Goal: Task Accomplishment & Management: Manage account settings

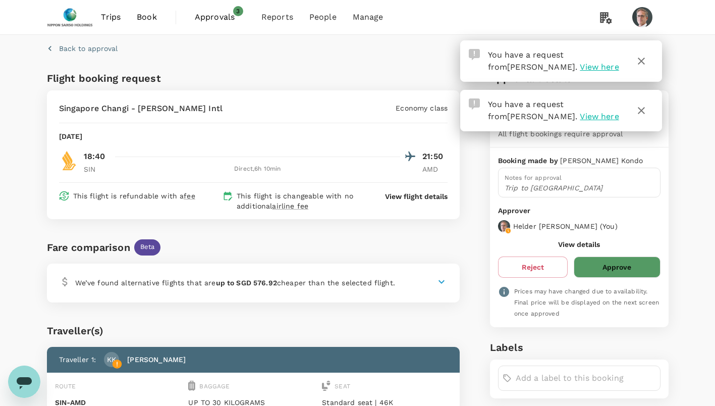
click at [640, 115] on icon "button" at bounding box center [641, 110] width 12 height 12
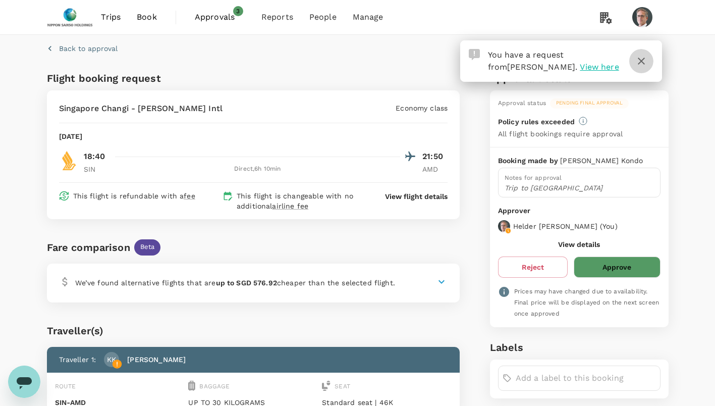
click at [644, 62] on icon "button" at bounding box center [641, 61] width 12 height 12
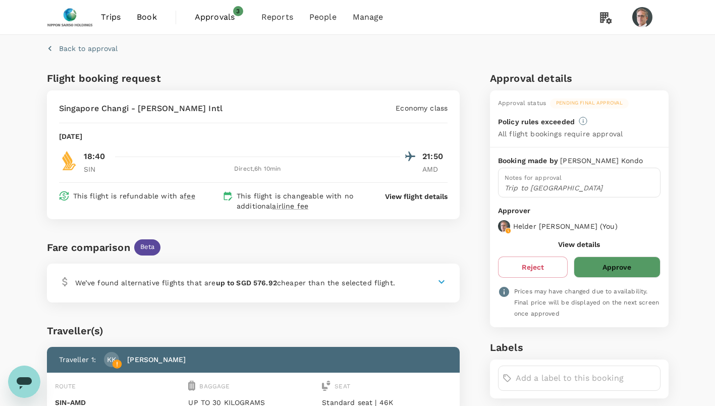
click at [613, 268] on button "Approve" at bounding box center [617, 266] width 86 height 21
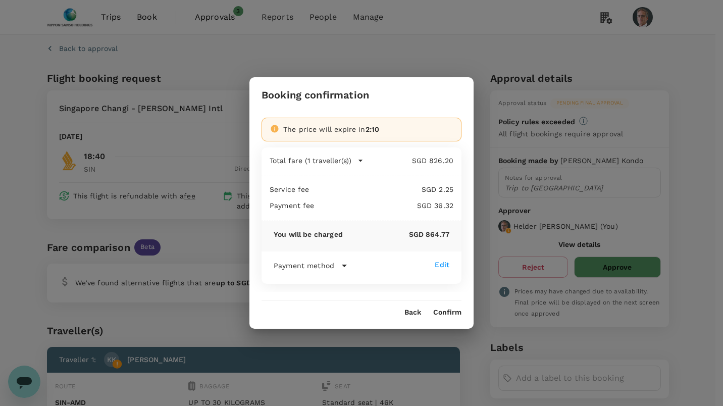
click at [440, 311] on button "Confirm" at bounding box center [447, 312] width 28 height 8
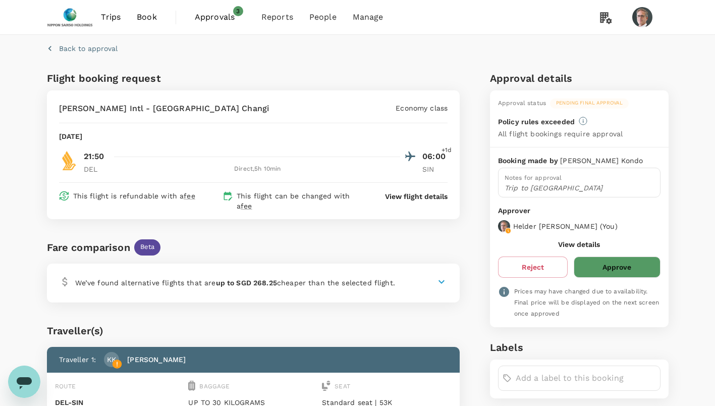
click at [614, 266] on button "Approve" at bounding box center [617, 266] width 86 height 21
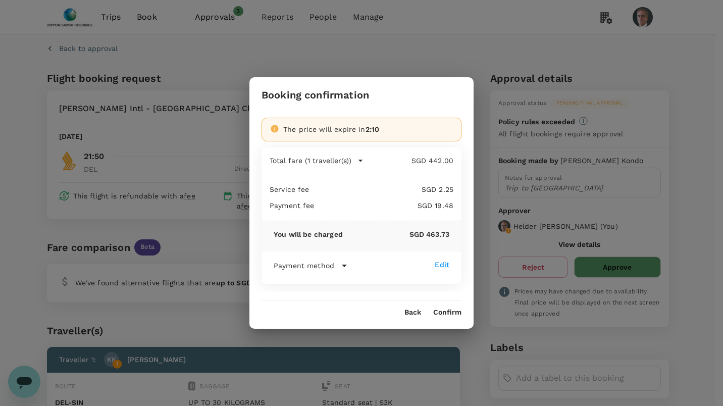
click at [447, 311] on button "Confirm" at bounding box center [447, 312] width 28 height 8
